Goal: Find contact information: Find contact information

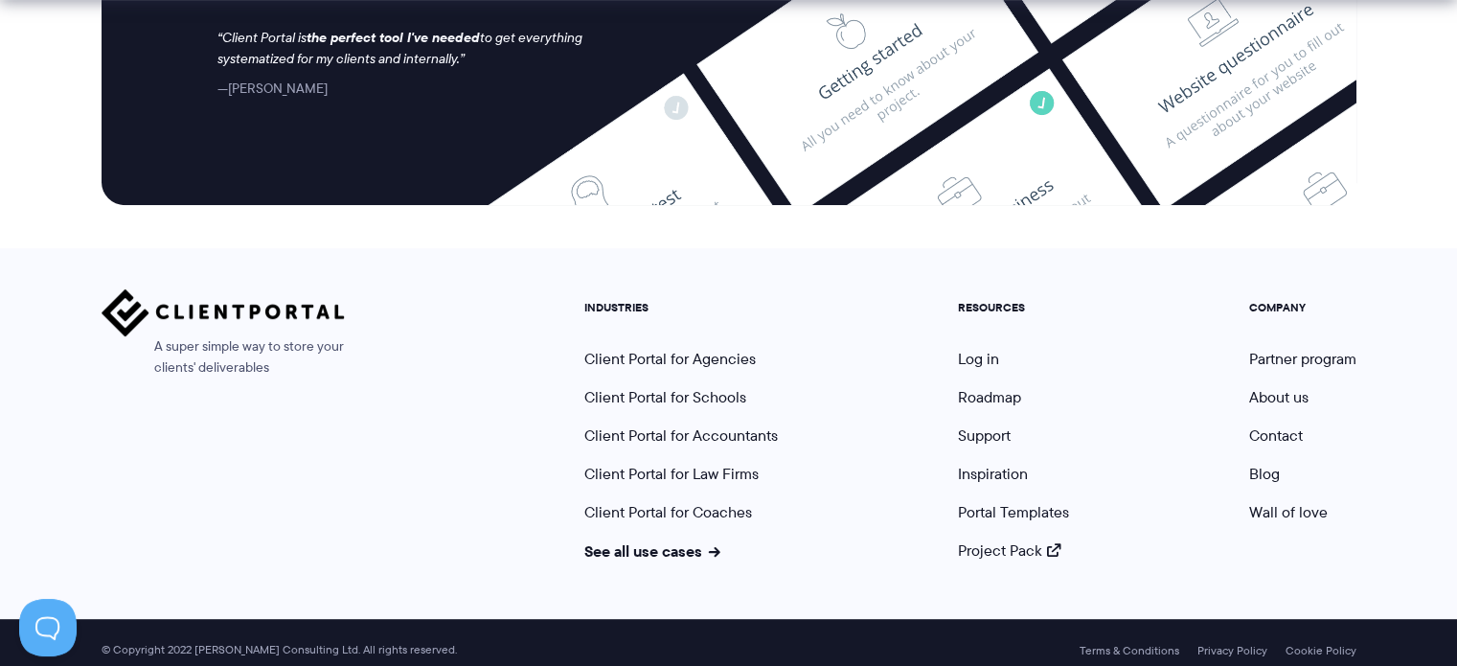
click at [1261, 472] on ul "COMPANY Partner program About us Contact Blog Wall of love" at bounding box center [1303, 431] width 136 height 261
click at [1260, 467] on link "Blog" at bounding box center [1264, 474] width 31 height 22
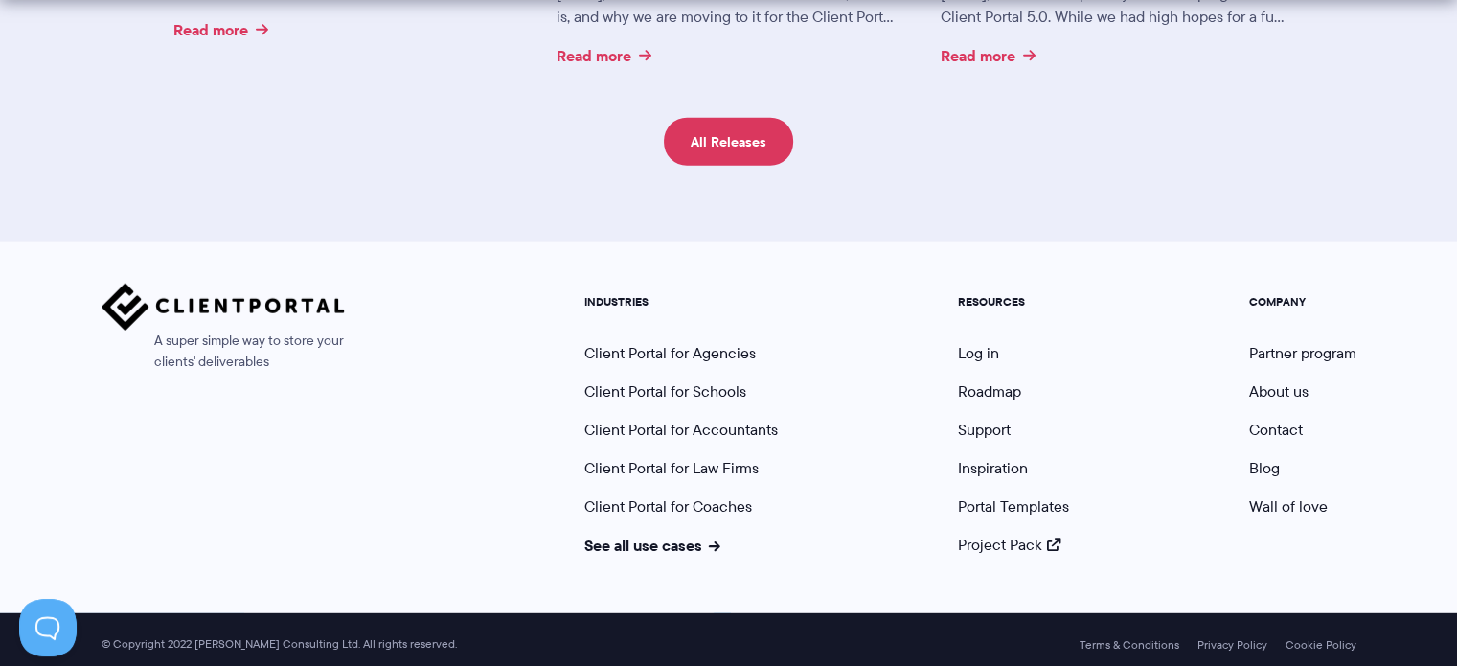
scroll to position [5208, 0]
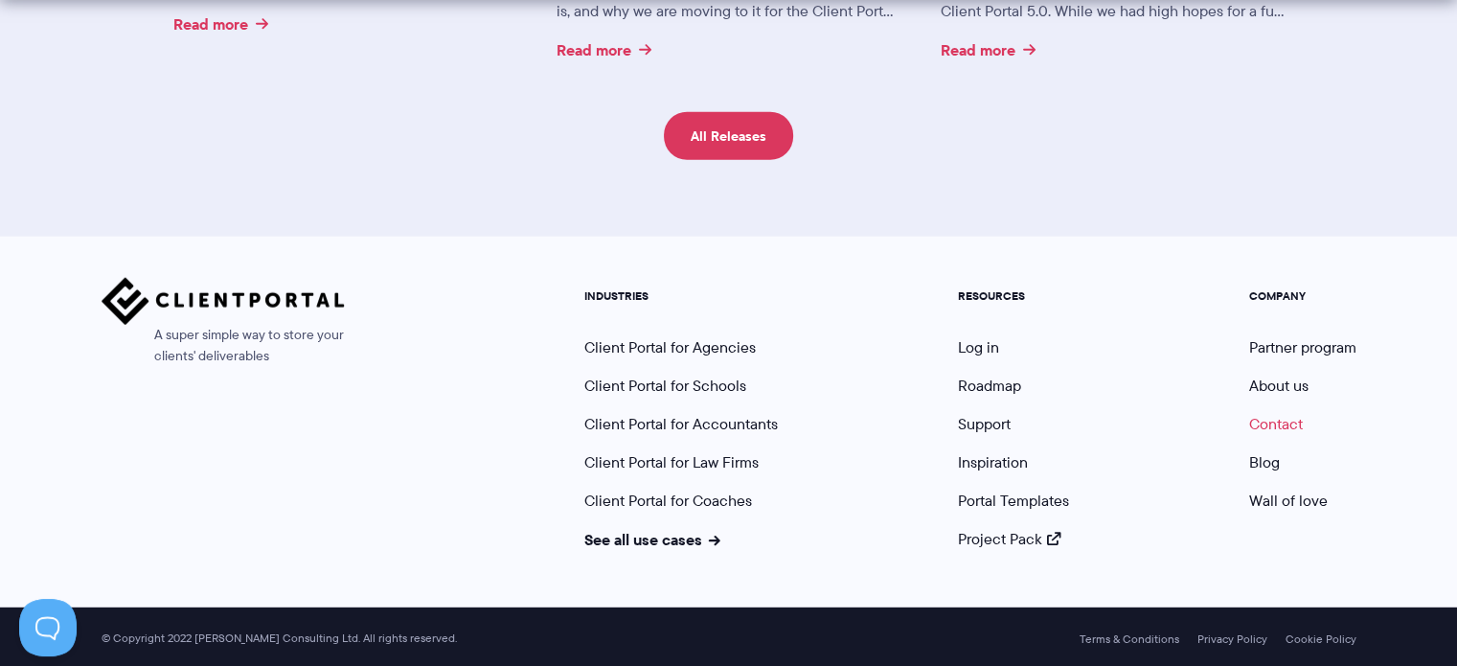
click at [1267, 421] on link "Contact" at bounding box center [1276, 424] width 54 height 22
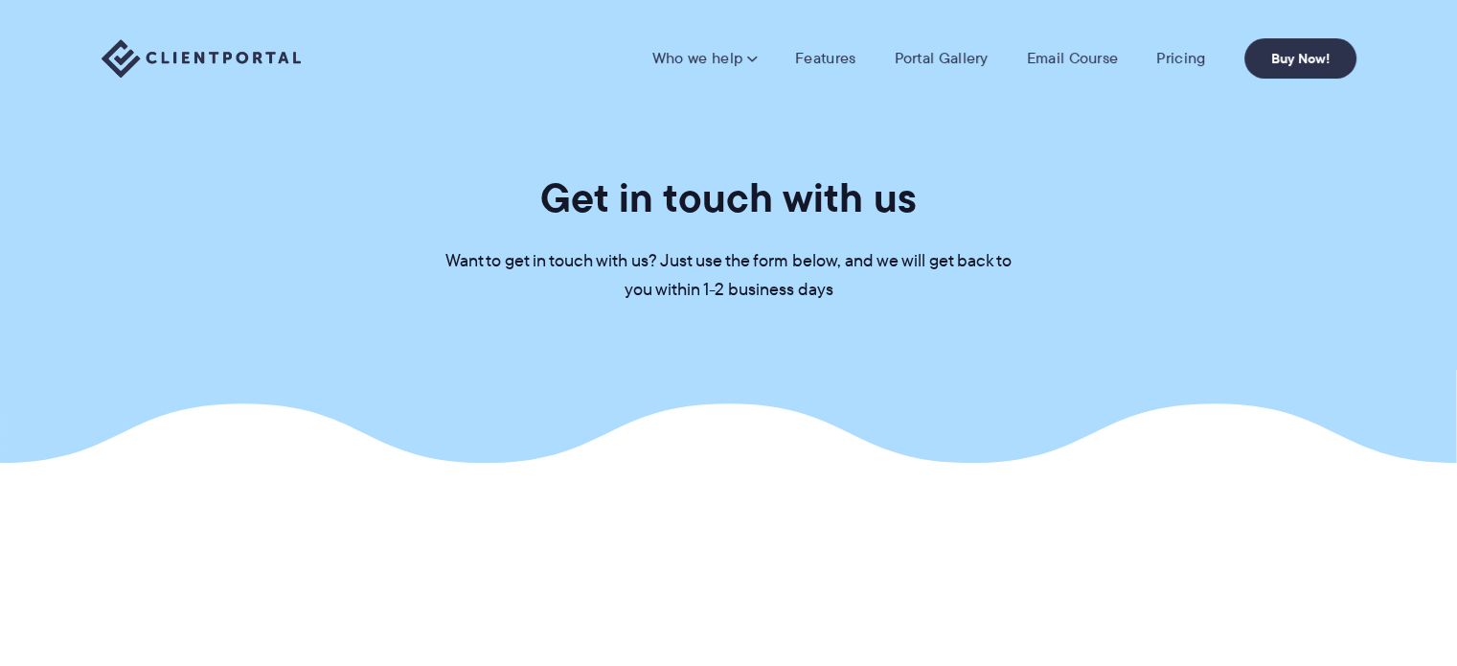
click at [1198, 255] on section "Get in touch with us Want to get in touch with us? Just use the form below, and…" at bounding box center [728, 231] width 1457 height 463
